Goal: Check status: Check status

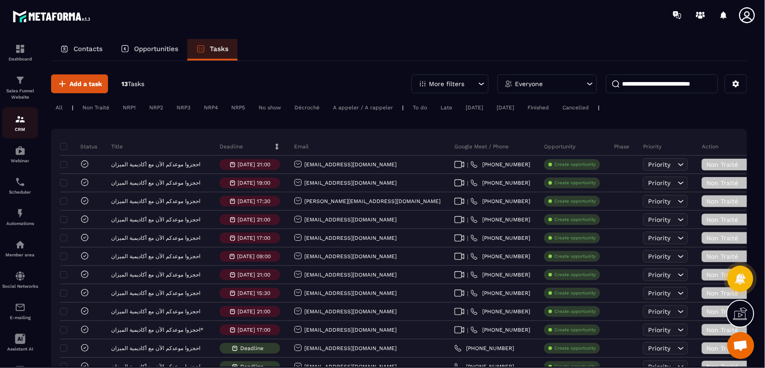
click at [21, 123] on img at bounding box center [20, 119] width 11 height 11
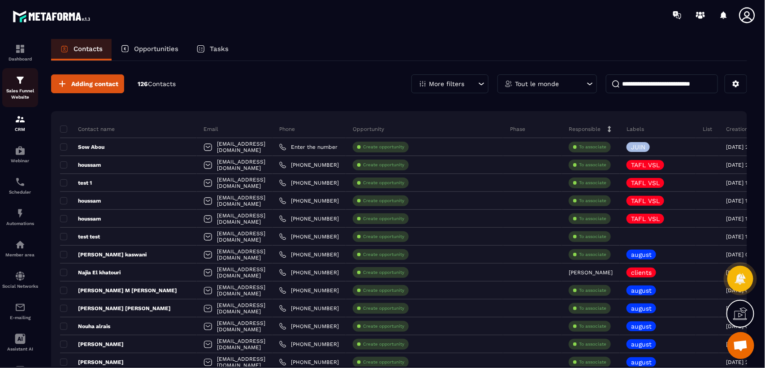
click at [21, 81] on img at bounding box center [20, 80] width 11 height 11
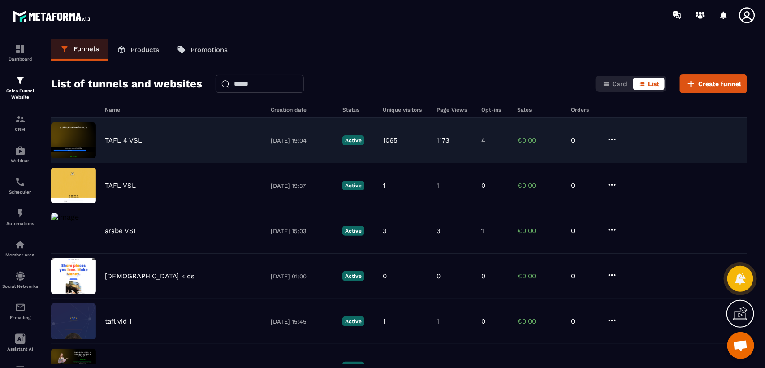
click at [184, 140] on div "TAFL 4 VSL" at bounding box center [183, 140] width 157 height 8
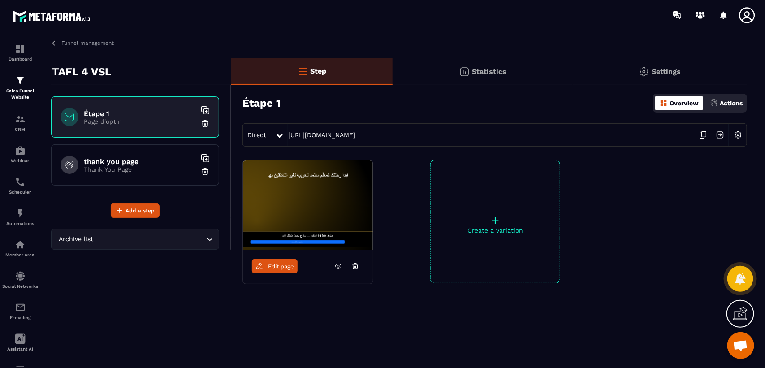
click at [684, 101] on p "Overview" at bounding box center [683, 102] width 29 height 7
click at [478, 70] on p "Statistics" at bounding box center [489, 71] width 34 height 9
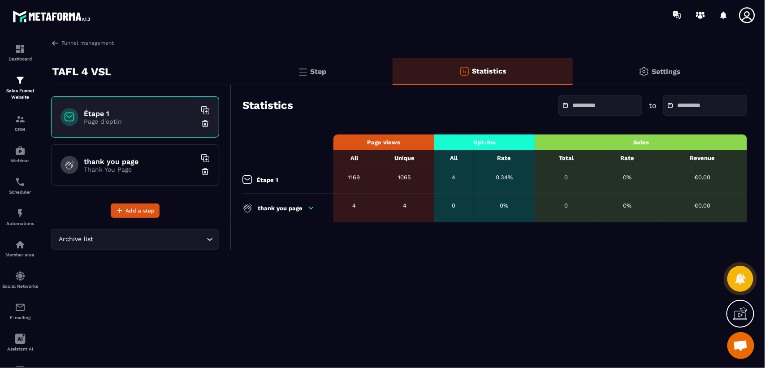
click at [309, 209] on icon at bounding box center [311, 207] width 5 height 2
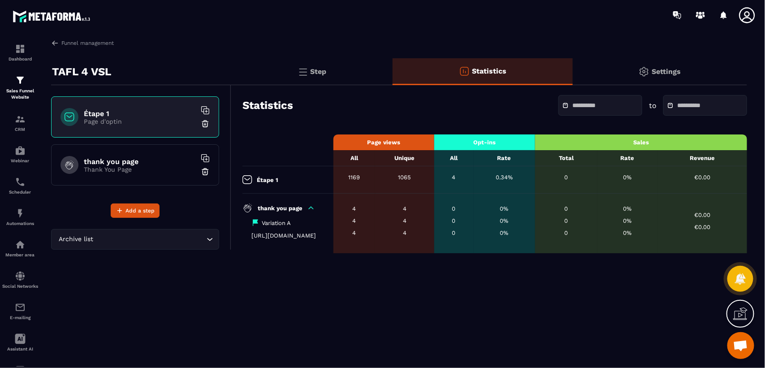
click at [597, 189] on td "0" at bounding box center [566, 179] width 62 height 27
click at [683, 97] on div at bounding box center [705, 105] width 84 height 21
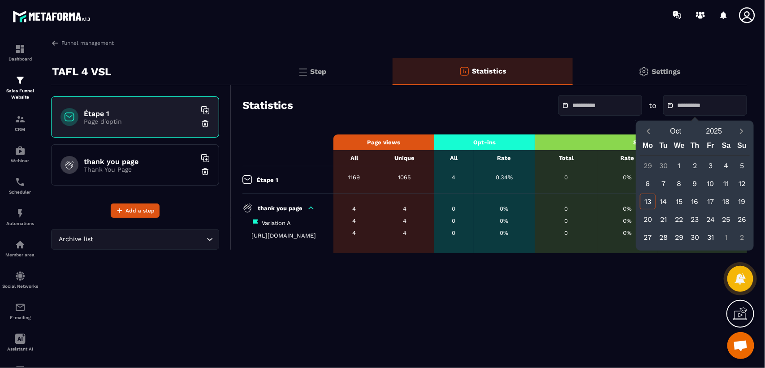
click at [683, 97] on div at bounding box center [705, 105] width 84 height 21
